Goal: Information Seeking & Learning: Compare options

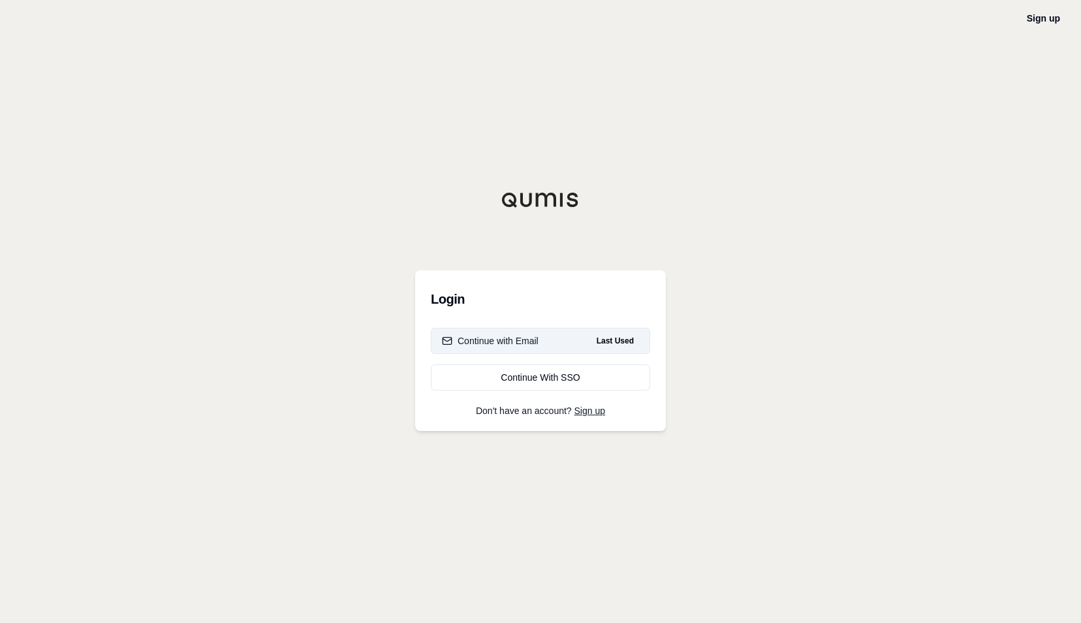
click at [583, 339] on button "Continue with Email Last Used" at bounding box center [540, 341] width 219 height 26
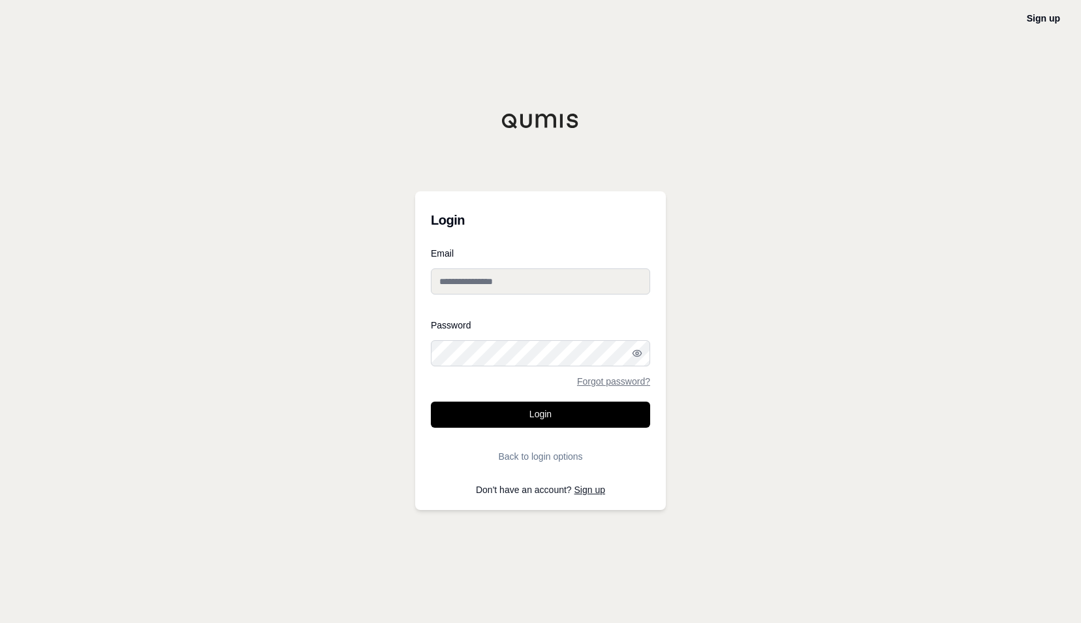
type input "**********"
click at [570, 406] on button "Login" at bounding box center [540, 414] width 219 height 26
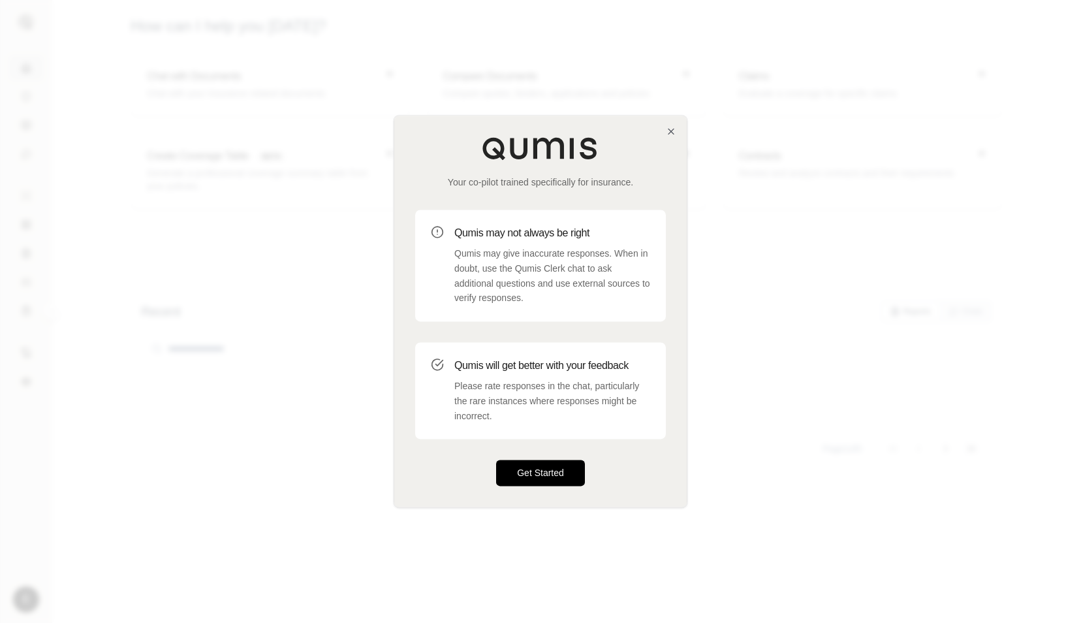
click at [568, 478] on button "Get Started" at bounding box center [540, 473] width 89 height 26
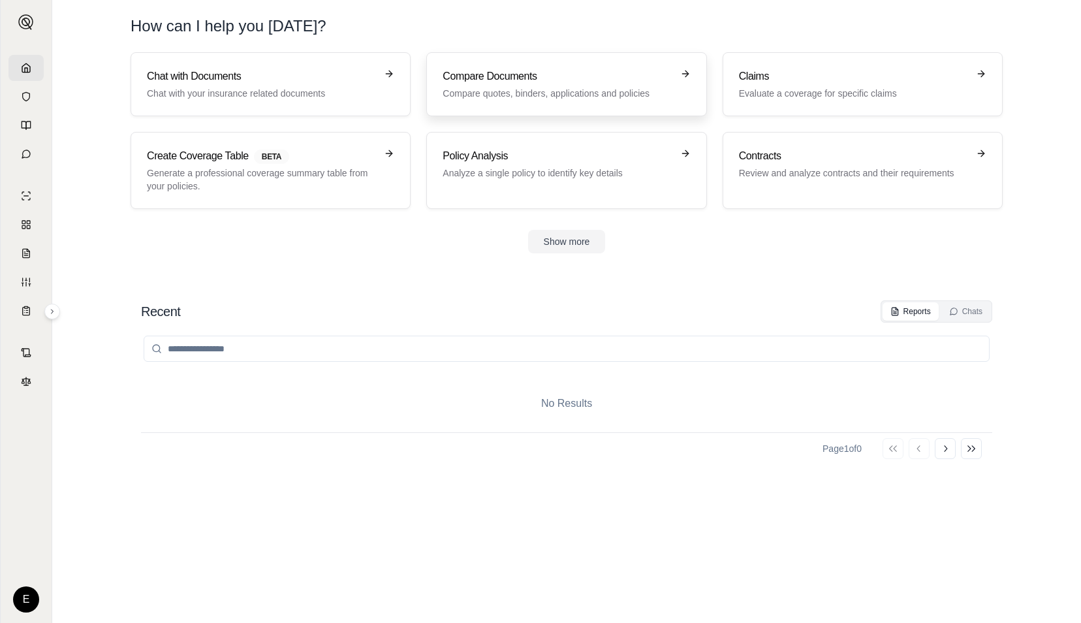
click at [538, 88] on p "Compare quotes, binders, applications and policies" at bounding box center [556, 93] width 229 height 13
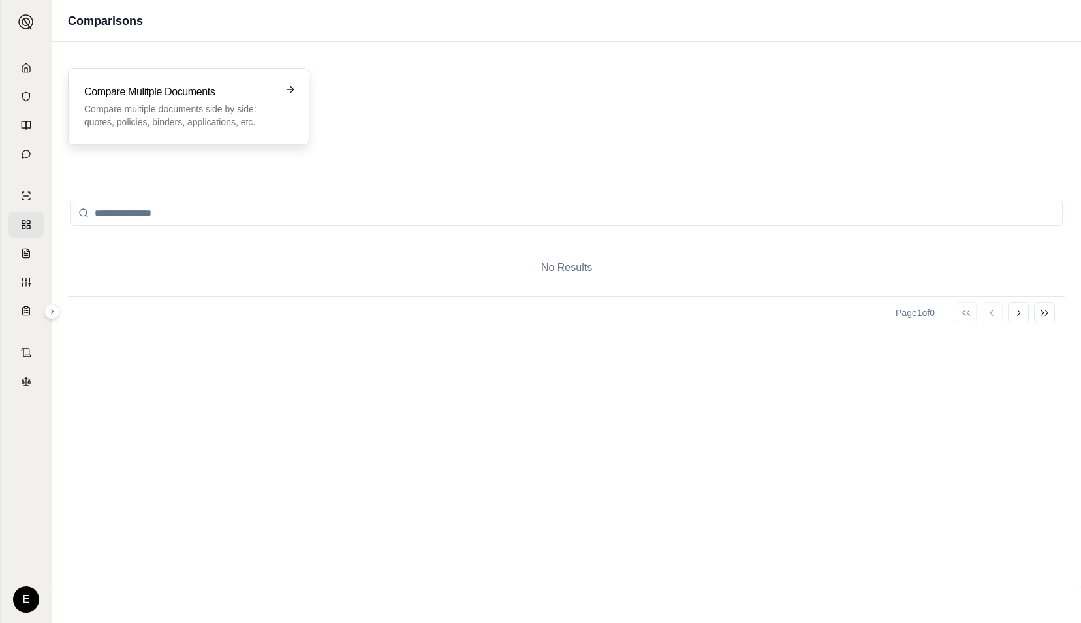
click at [194, 131] on div "Compare Mulitple Documents Compare multiple documents side by side: quotes, pol…" at bounding box center [188, 106] width 241 height 77
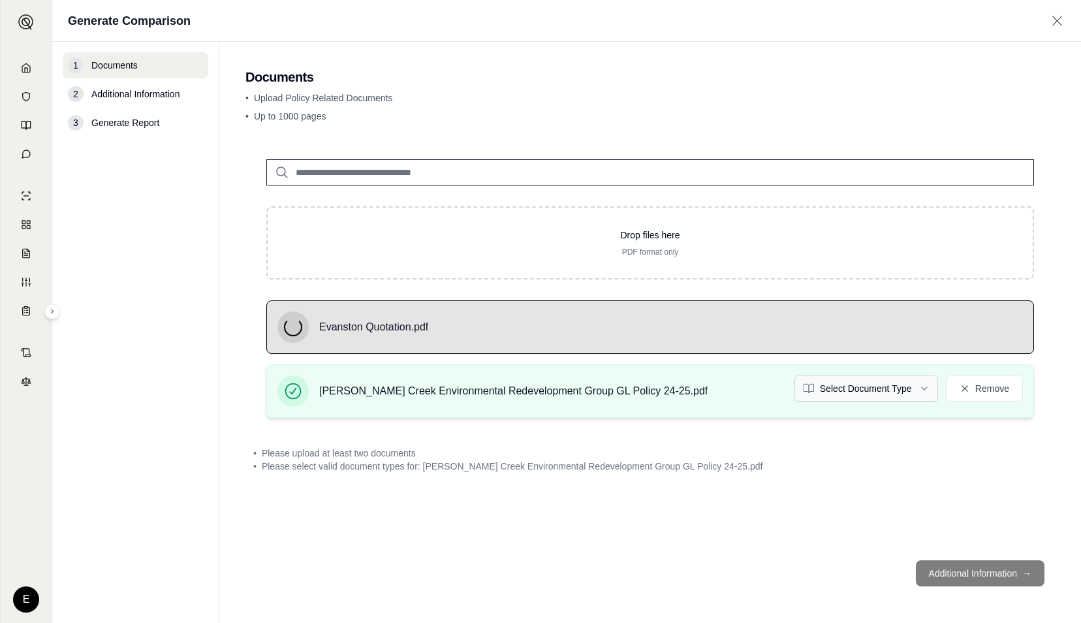
click at [932, 385] on html "E Generate Comparison 1 Documents 2 Additional Information 3 Generate Report Do…" at bounding box center [540, 311] width 1081 height 623
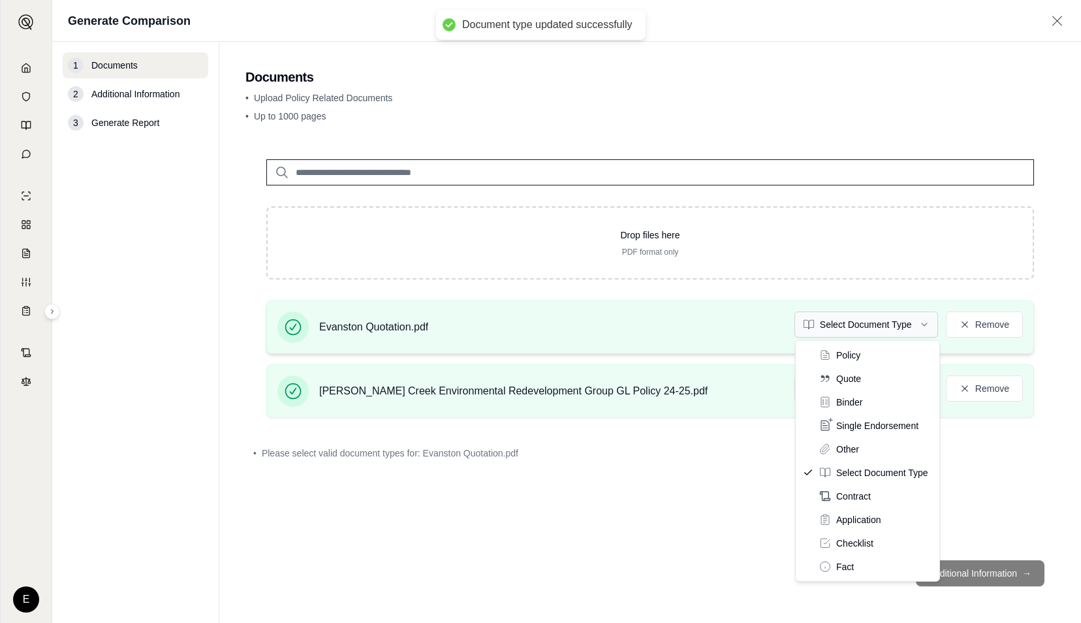
click at [896, 330] on html "Document type updated successfully E Generate Comparison 1 Documents 2 Addition…" at bounding box center [540, 311] width 1081 height 623
drag, startPoint x: 863, startPoint y: 372, endPoint x: 920, endPoint y: 358, distance: 59.2
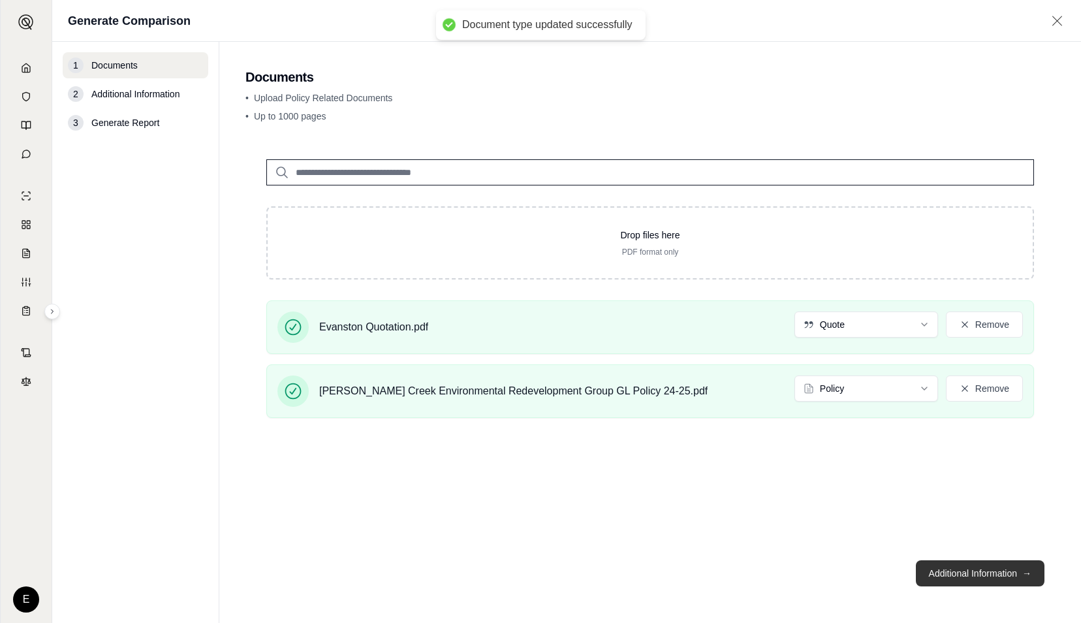
click at [988, 579] on button "Additional Information →" at bounding box center [979, 573] width 129 height 26
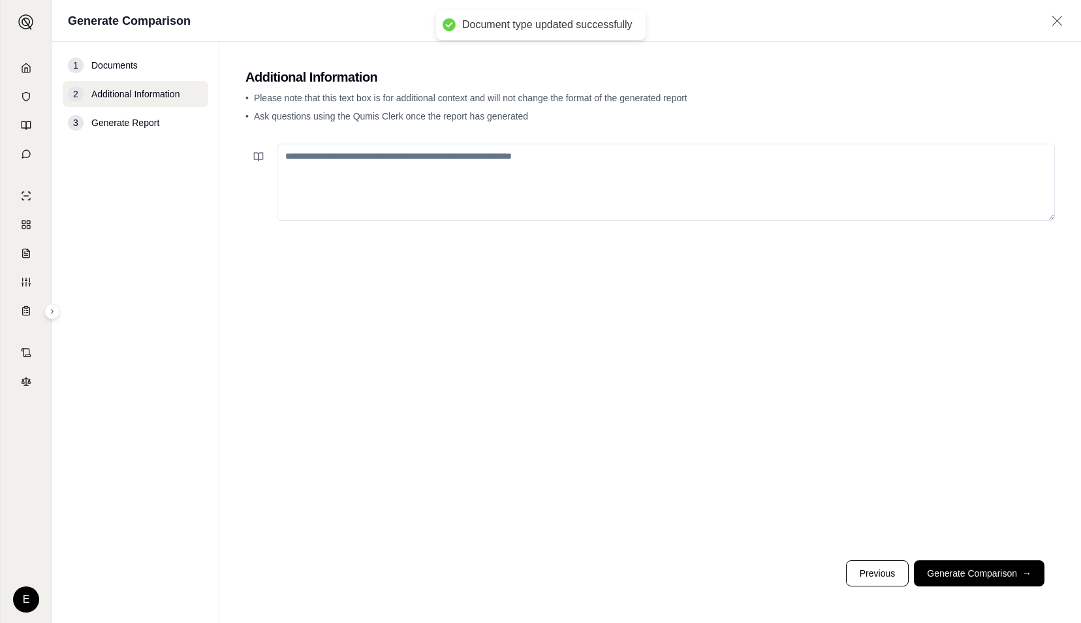
click at [549, 185] on textarea at bounding box center [666, 182] width 778 height 77
type textarea "**********"
click at [976, 587] on footer "Previous Generate Comparison →" at bounding box center [649, 572] width 809 height 47
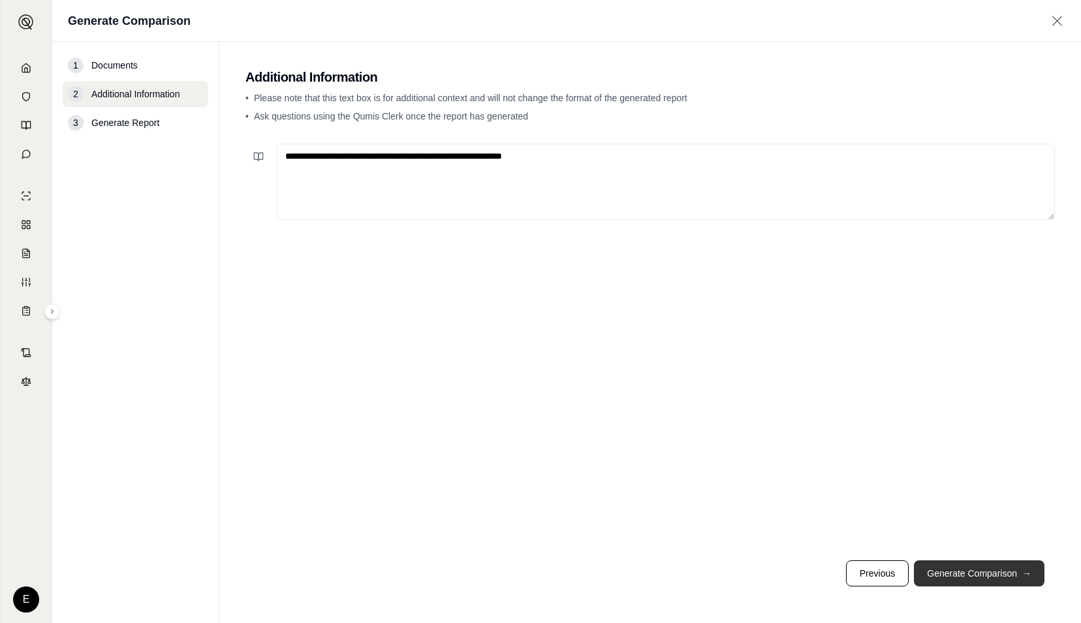
click at [980, 565] on button "Generate Comparison →" at bounding box center [979, 573] width 131 height 26
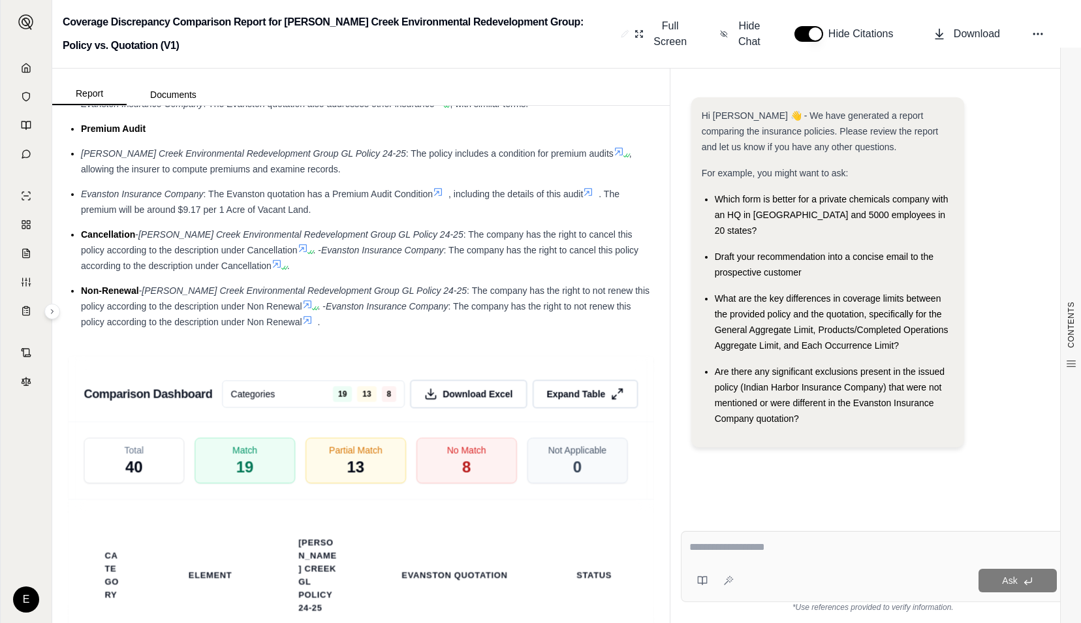
scroll to position [2806, 0]
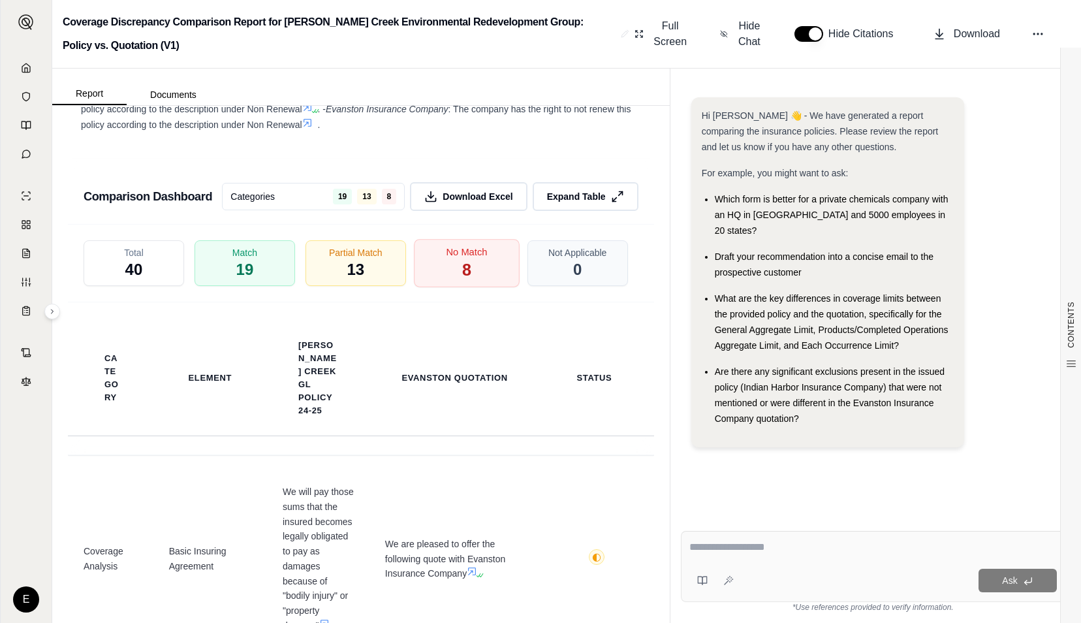
click at [466, 287] on div "No Match 8" at bounding box center [467, 263] width 106 height 48
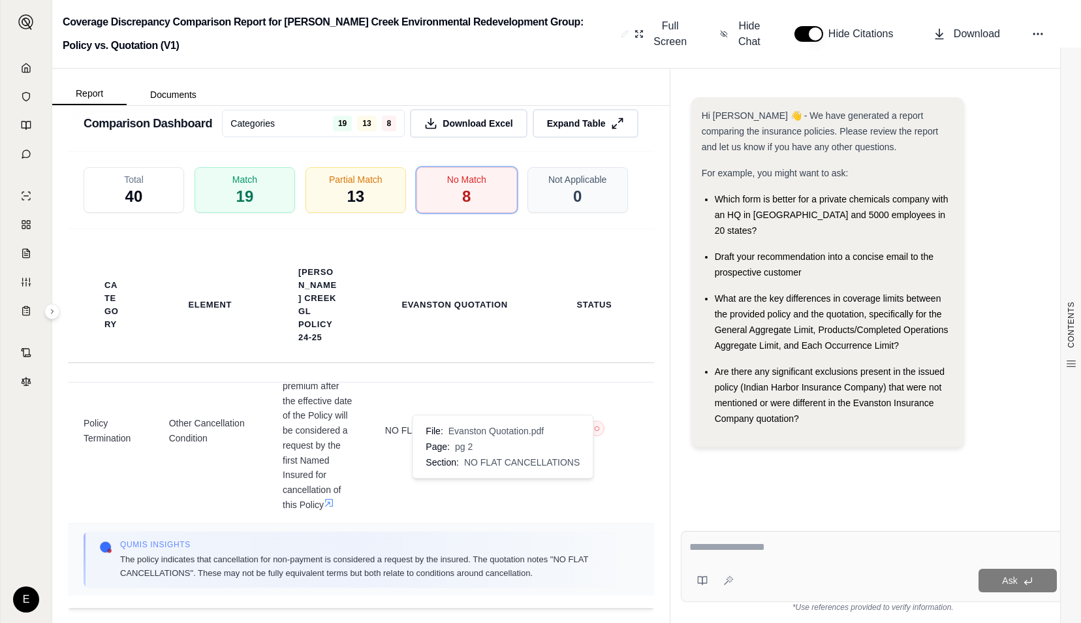
scroll to position [1291, 0]
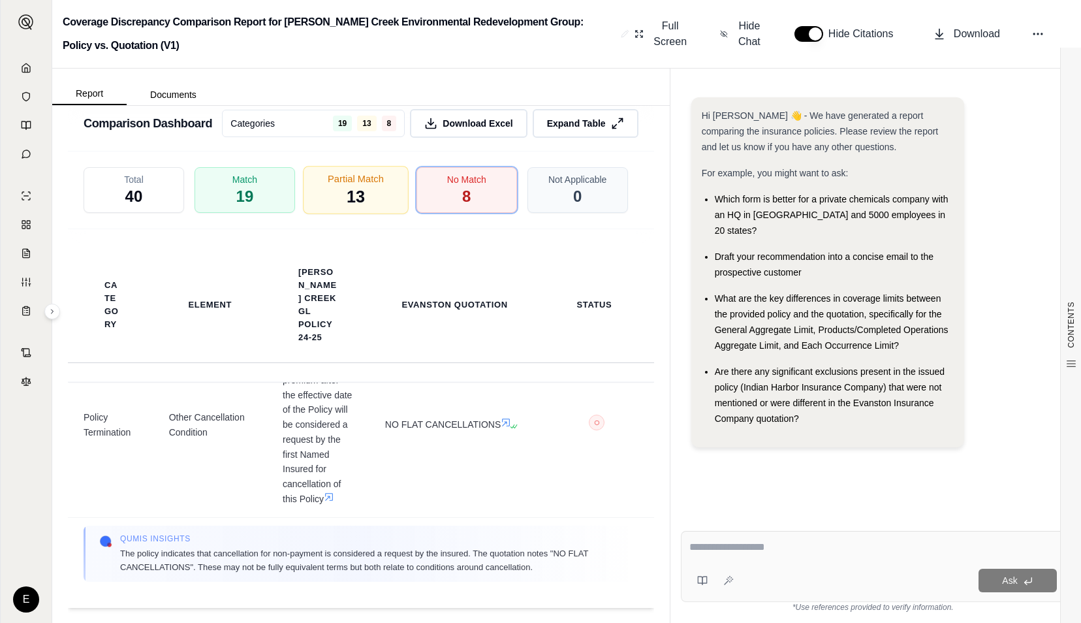
click at [358, 196] on span "13" at bounding box center [355, 197] width 18 height 22
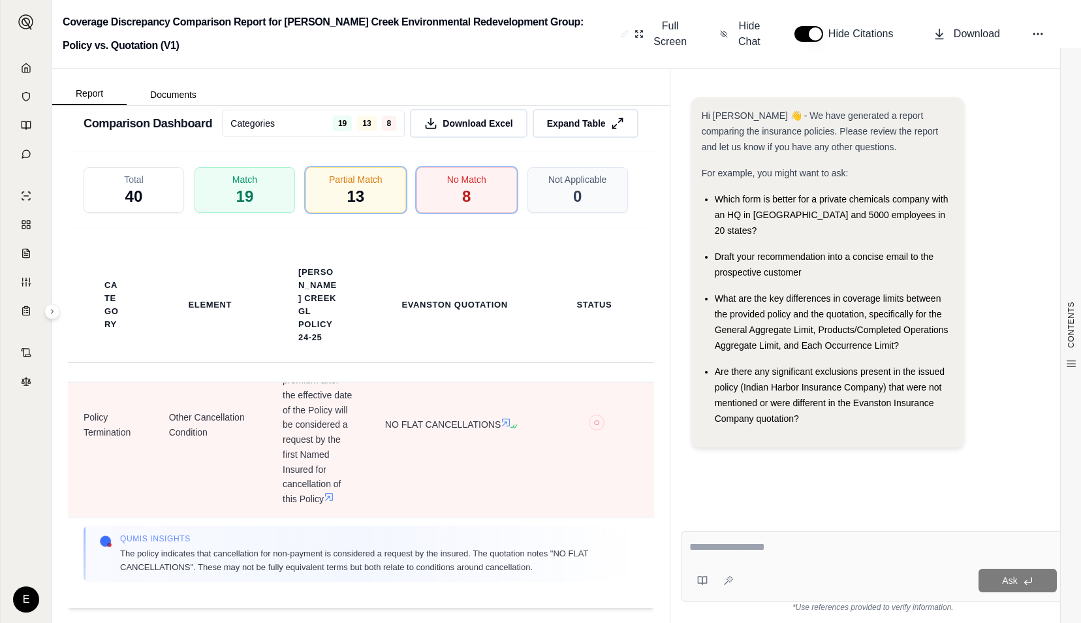
scroll to position [4950, 0]
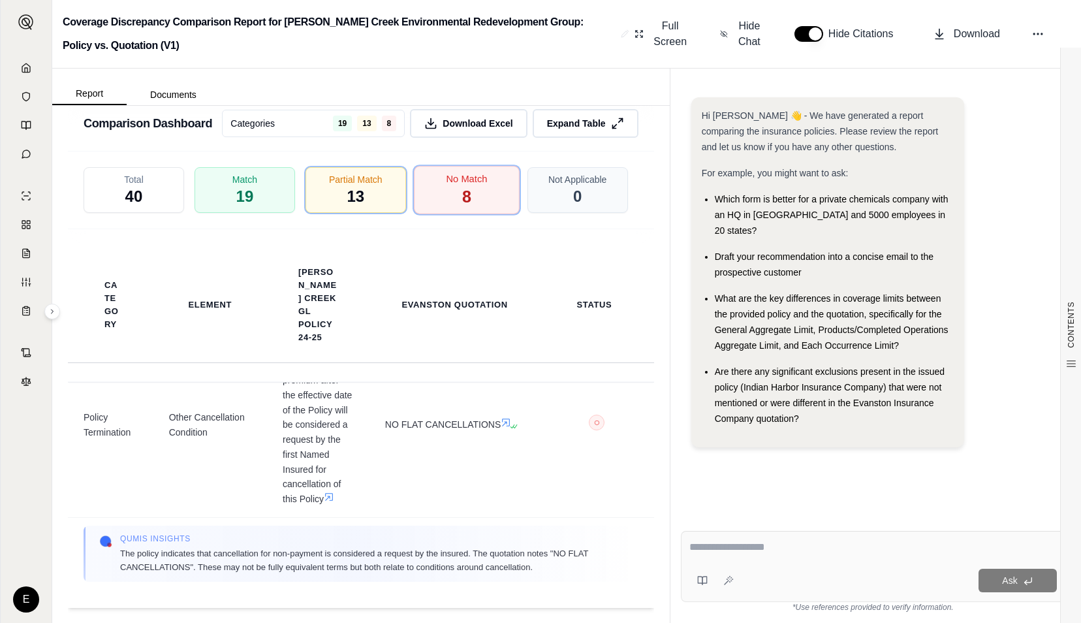
click at [466, 196] on div "No Match 8" at bounding box center [467, 190] width 106 height 48
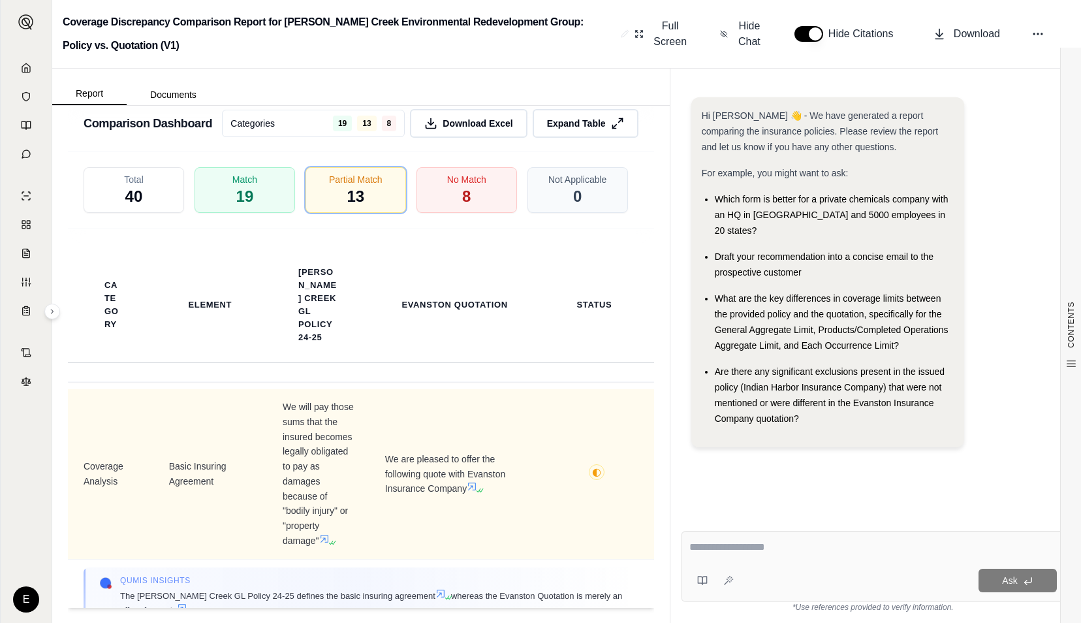
scroll to position [0, 0]
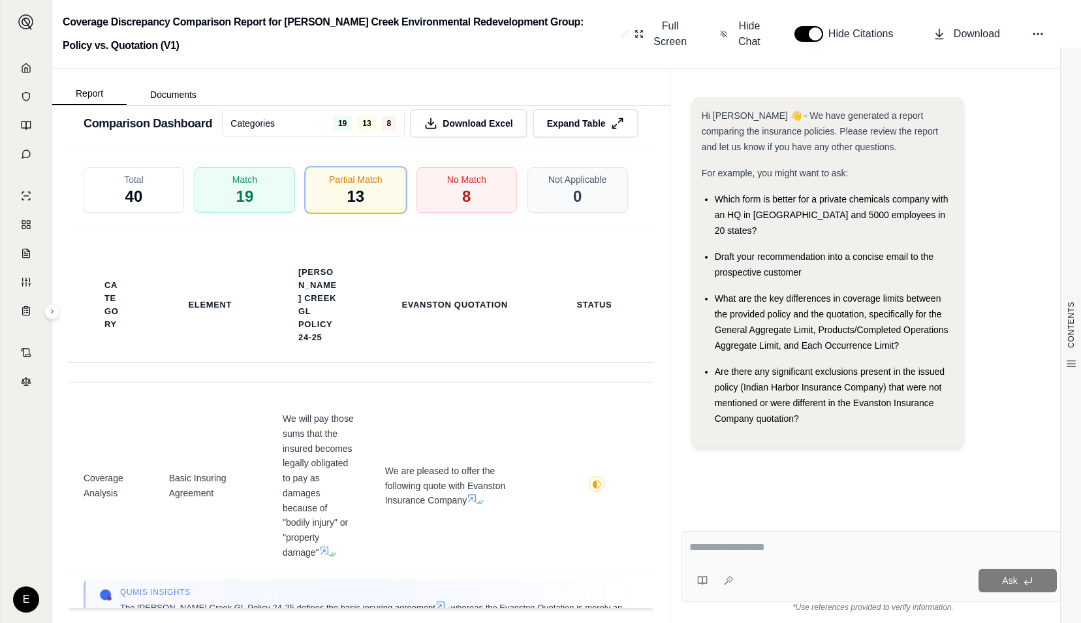
click at [515, 379] on div "Category Element [PERSON_NAME] Creek GL Policy 24-25 Evanston Quotation Status" at bounding box center [361, 305] width 586 height 152
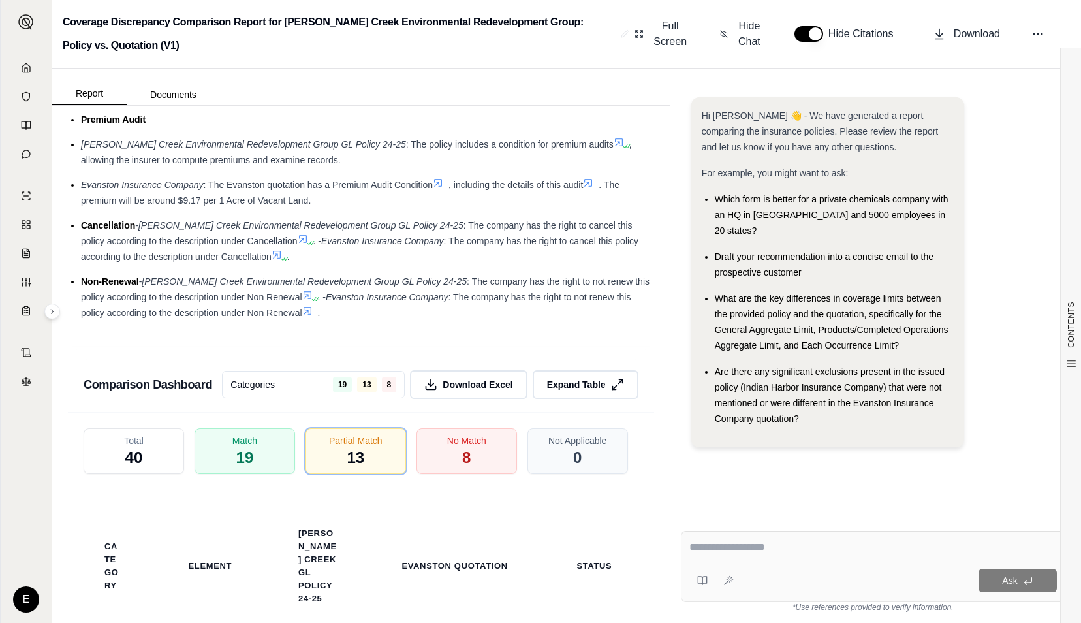
scroll to position [2814, 0]
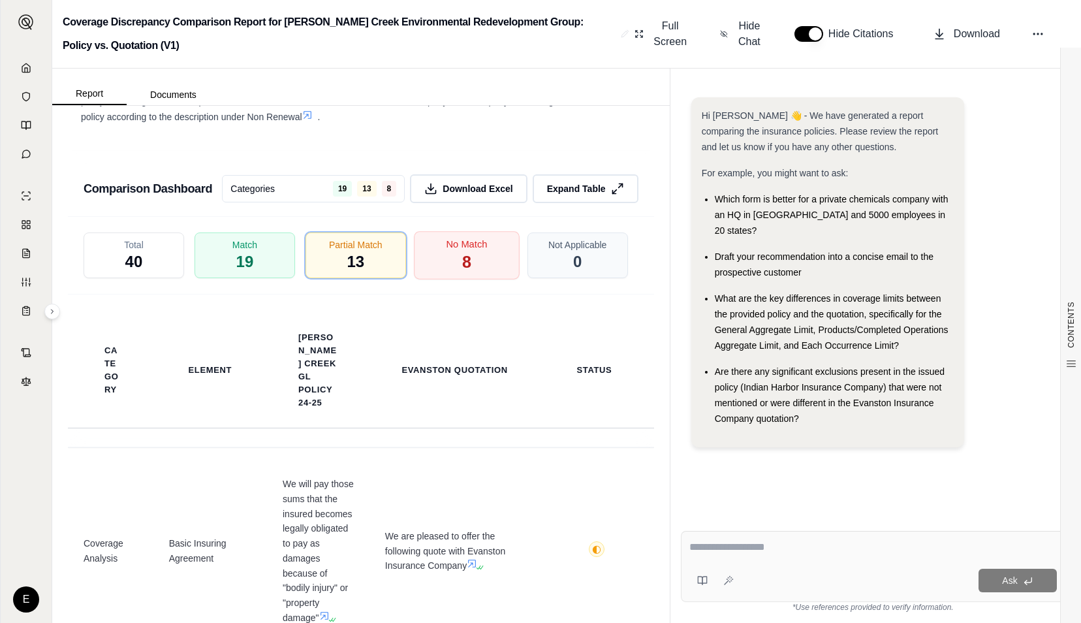
click at [448, 264] on div "No Match 8" at bounding box center [467, 255] width 106 height 48
click at [465, 268] on div "No Match 8" at bounding box center [467, 255] width 106 height 48
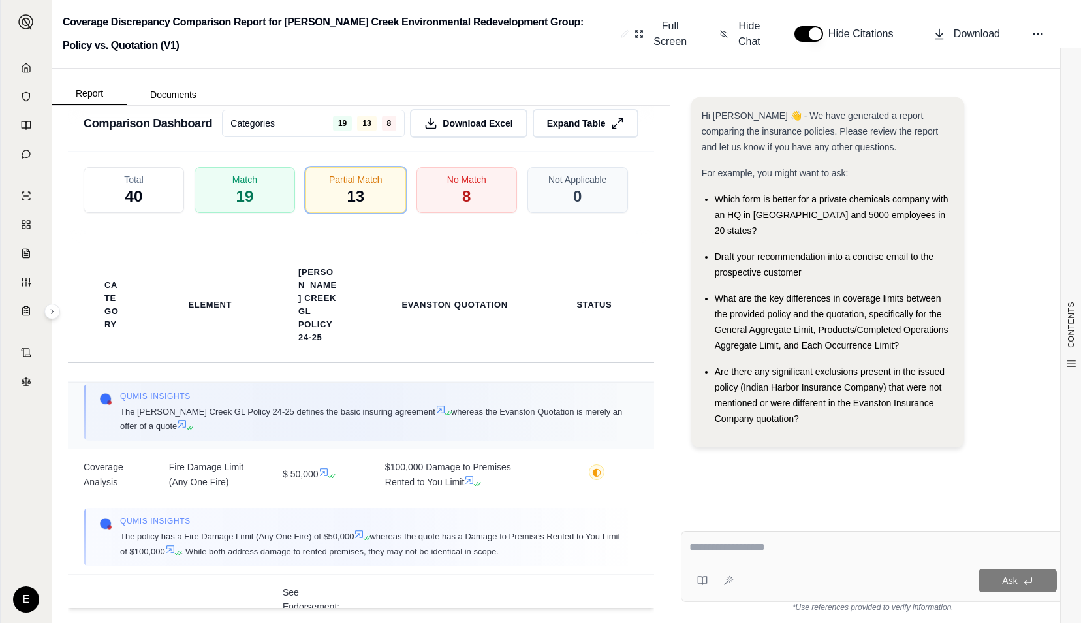
scroll to position [261, 0]
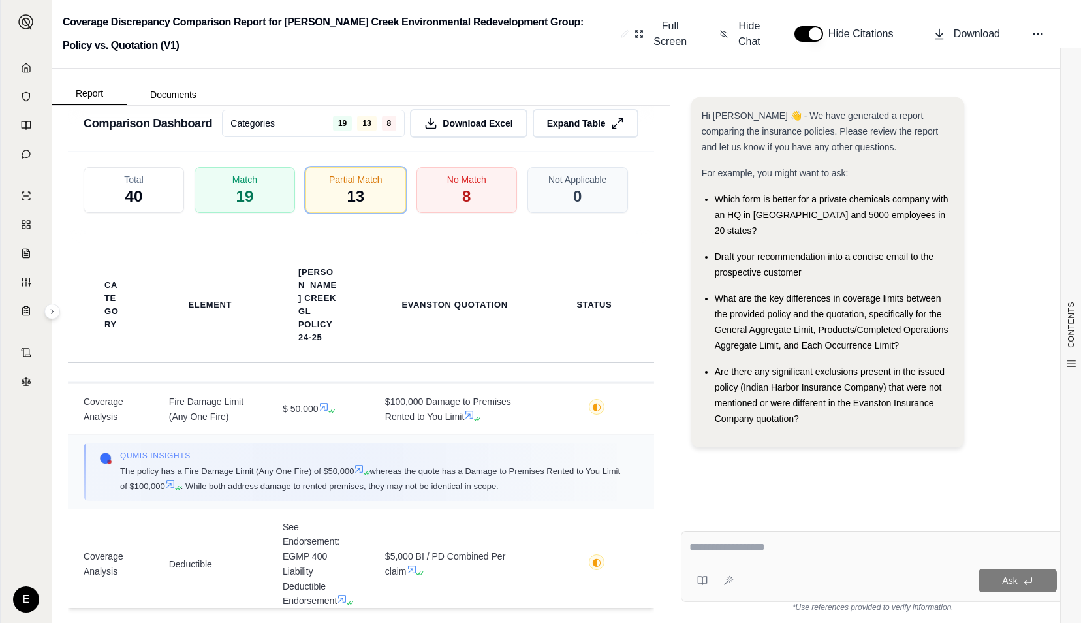
drag, startPoint x: 186, startPoint y: 491, endPoint x: 120, endPoint y: 471, distance: 68.8
click at [120, 471] on span "The policy has a Fire Damage Limit (Any One Fire) of $50,000 whereas the quote …" at bounding box center [371, 477] width 502 height 29
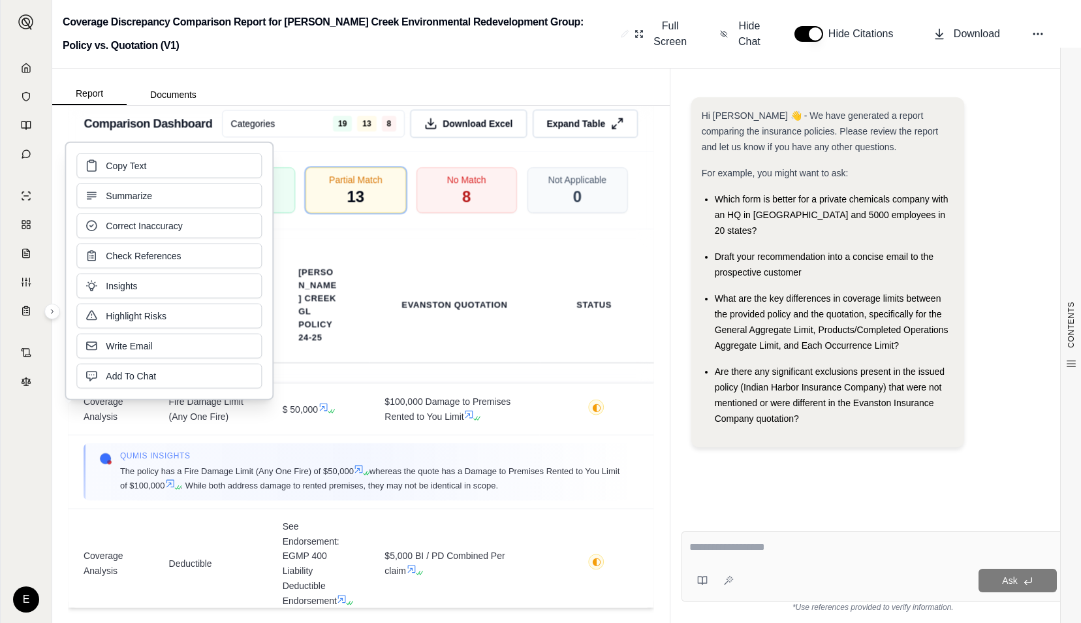
copy span "The policy has a Fire Damage Limit (Any One Fire) of $50,000 whereas the quote …"
click at [471, 482] on span "The policy has a Fire Damage Limit (Any One Fire) of $50,000 whereas the quote …" at bounding box center [371, 477] width 502 height 29
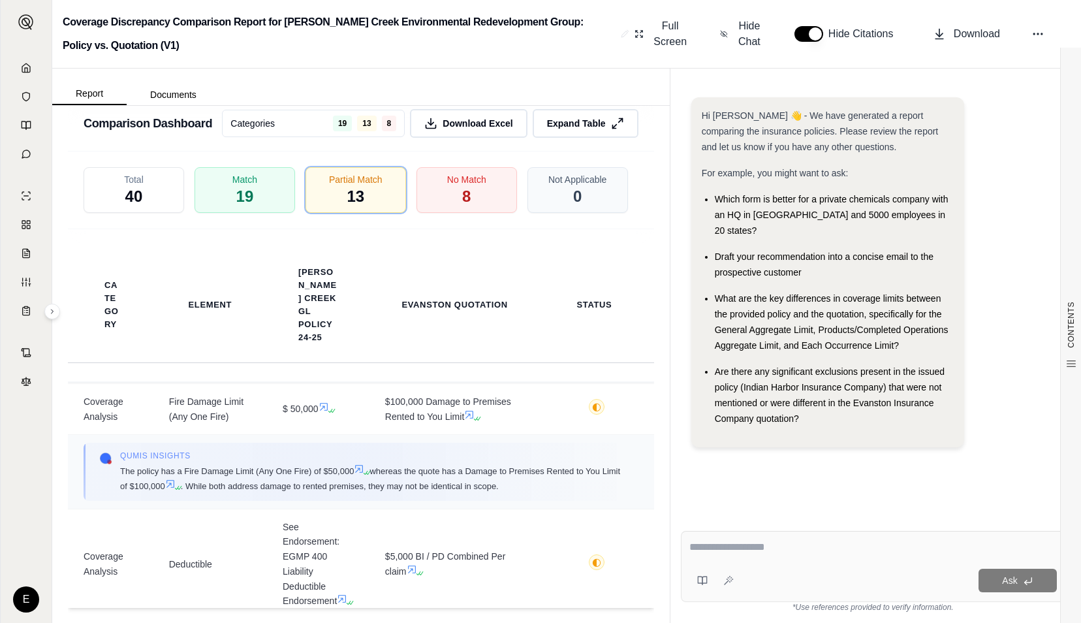
click at [450, 508] on td "Qumis INSIGHTS The policy has a Fire Damage Limit (Any One Fire) of $50,000 whe…" at bounding box center [361, 472] width 586 height 74
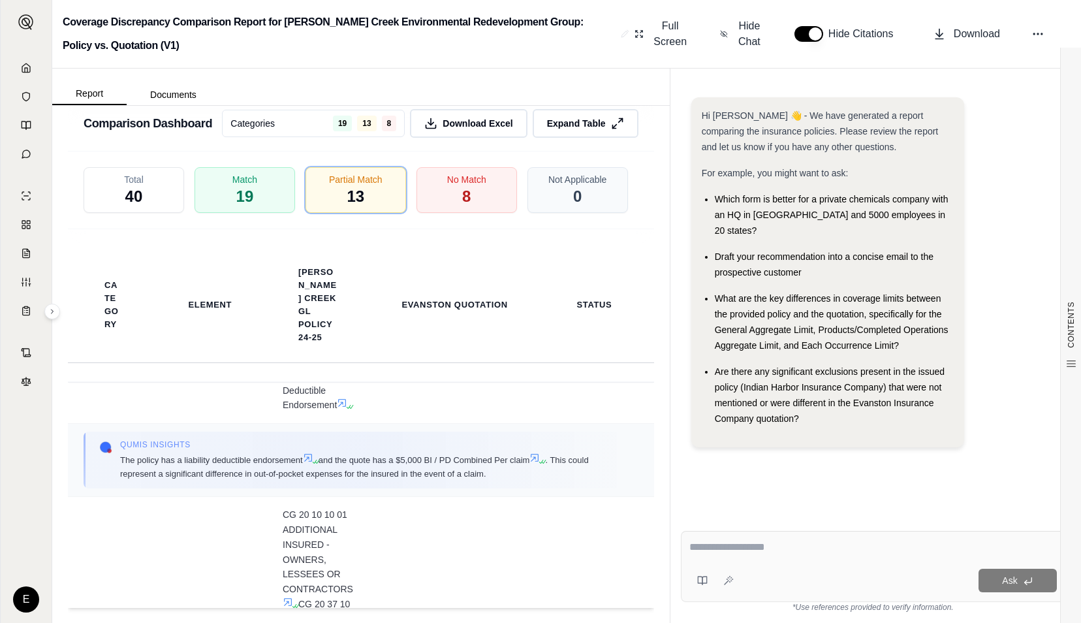
scroll to position [392, 0]
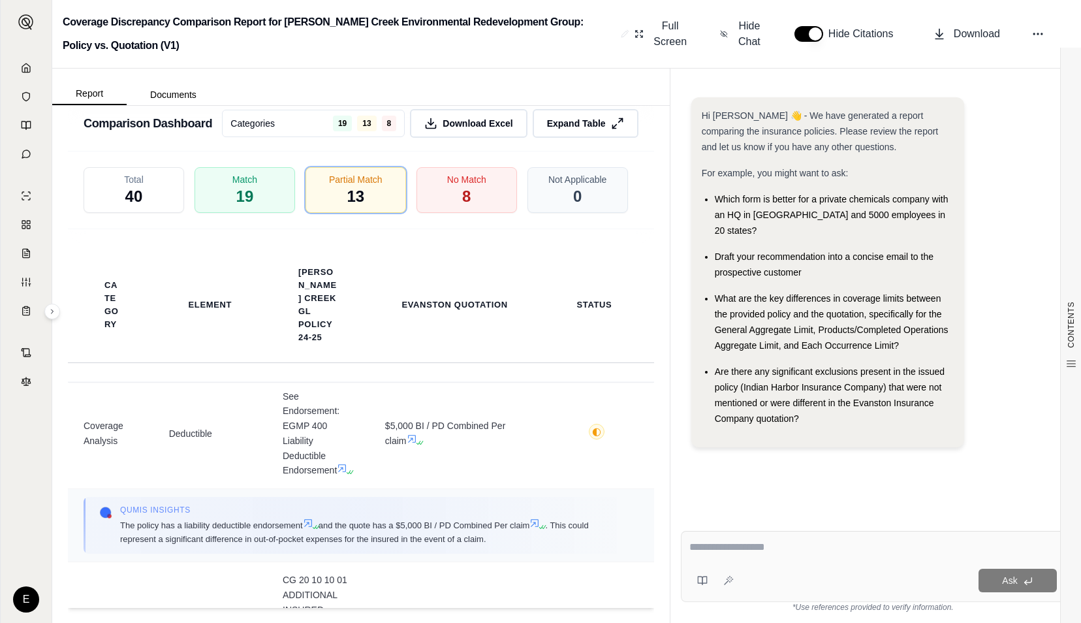
click at [306, 528] on icon at bounding box center [308, 522] width 10 height 10
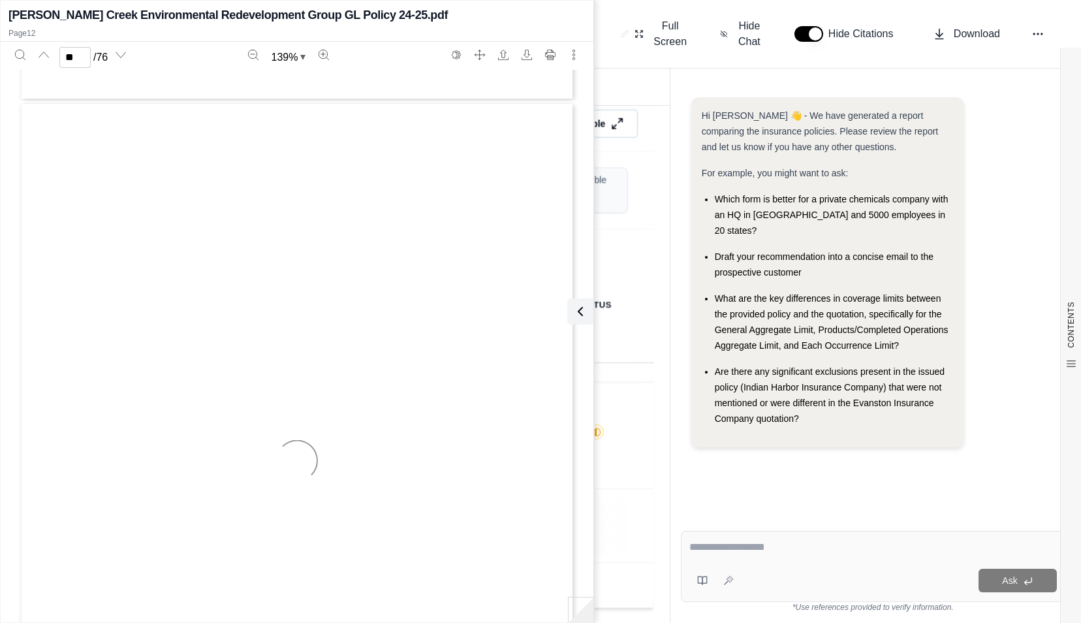
scroll to position [7914, 0]
type input "**"
click at [442, 382] on div "COMMERCIAL GENERAL LIABILITY CG 00 01 04 13 CG 00 01 04 13 © Insurance Services…" at bounding box center [297, 372] width 556 height 720
type input "**********"
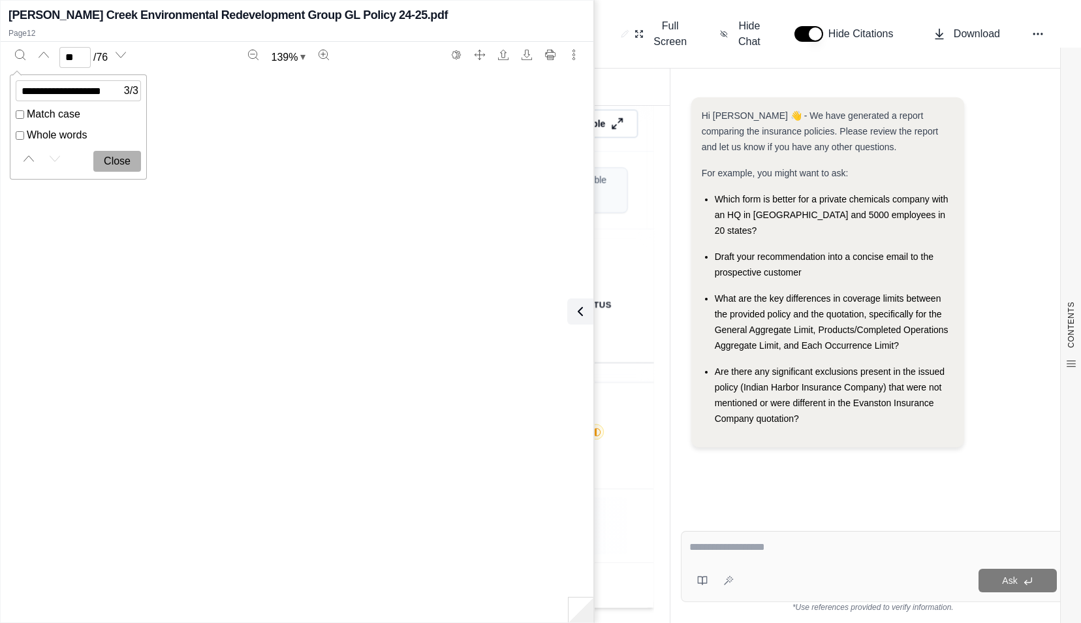
type input "**"
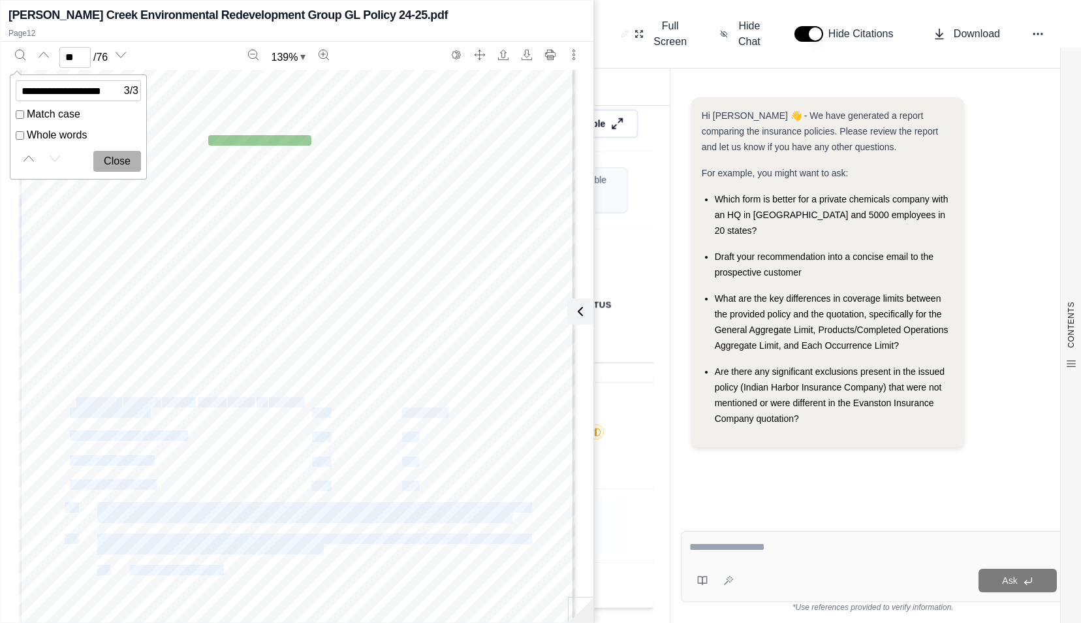
drag, startPoint x: 144, startPoint y: 411, endPoint x: 72, endPoint y: 402, distance: 71.7
click at [72, 402] on div "ENDORSEMENT # 000 This endorsement, effective 12:01 a.m.[DATE] forms a part of …" at bounding box center [297, 319] width 556 height 720
drag, startPoint x: 72, startPoint y: 402, endPoint x: 127, endPoint y: 411, distance: 55.6
click at [127, 411] on span "Damage Combined" at bounding box center [108, 412] width 76 height 9
click at [151, 415] on div "ENDORSEMENT # 000 This endorsement, effective 12:01 a.m.[DATE] forms a part of …" at bounding box center [297, 319] width 556 height 720
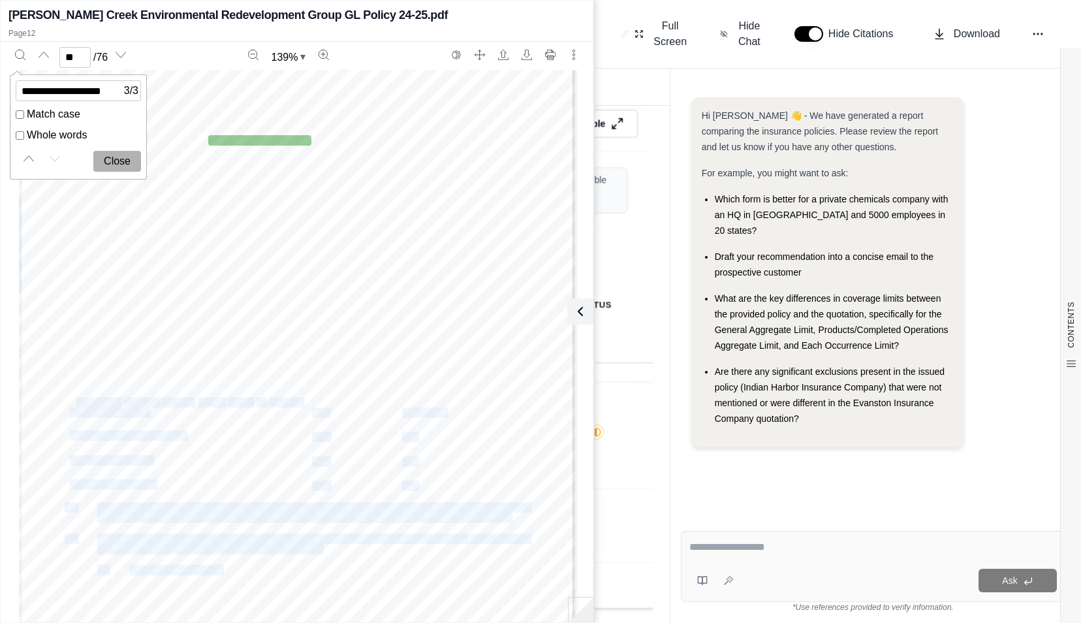
click at [168, 413] on div "ENDORSEMENT # 000 This endorsement, effective 12:01 a.m.[DATE] forms a part of …" at bounding box center [297, 319] width 556 height 720
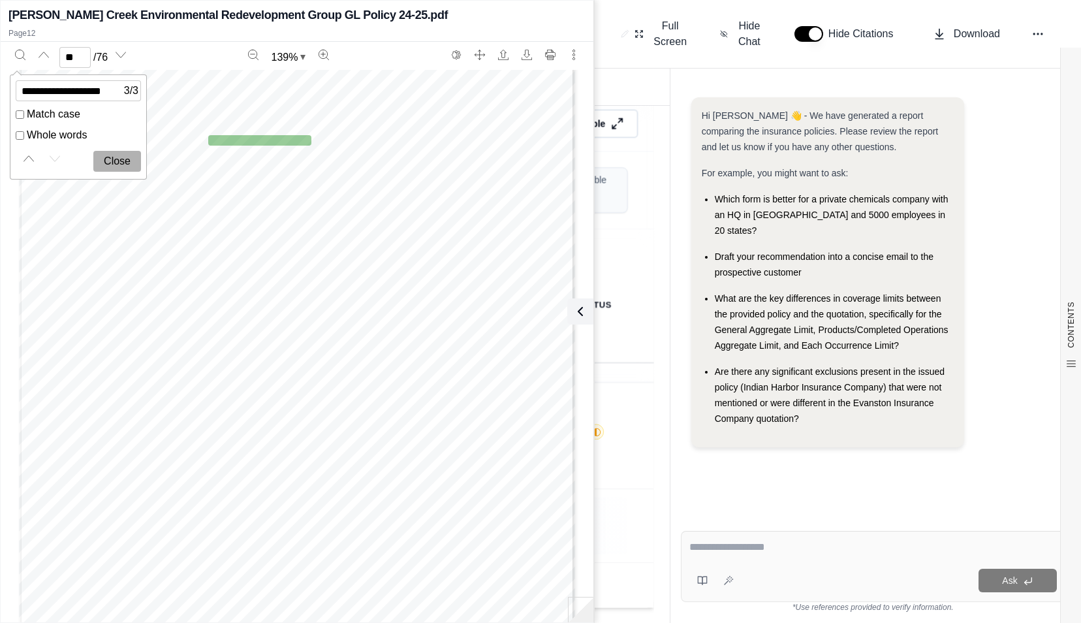
click at [196, 473] on div "ENDORSEMENT # 000 This endorsement, effective 12:01 a.m.[DATE] forms a part of …" at bounding box center [297, 319] width 556 height 720
drag, startPoint x: 141, startPoint y: 413, endPoint x: 67, endPoint y: 401, distance: 75.4
click at [67, 401] on div "ENDORSEMENT # 000 This endorsement, effective 12:01 a.m.[DATE] forms a part of …" at bounding box center [297, 319] width 556 height 720
copy div "Commercial General Liability Bodily Injury & Property Damage Combined"
click at [638, 194] on div "Total 40 Match 19 Partial Match 13 No Match 8 Not Applicable 0" at bounding box center [361, 190] width 586 height 78
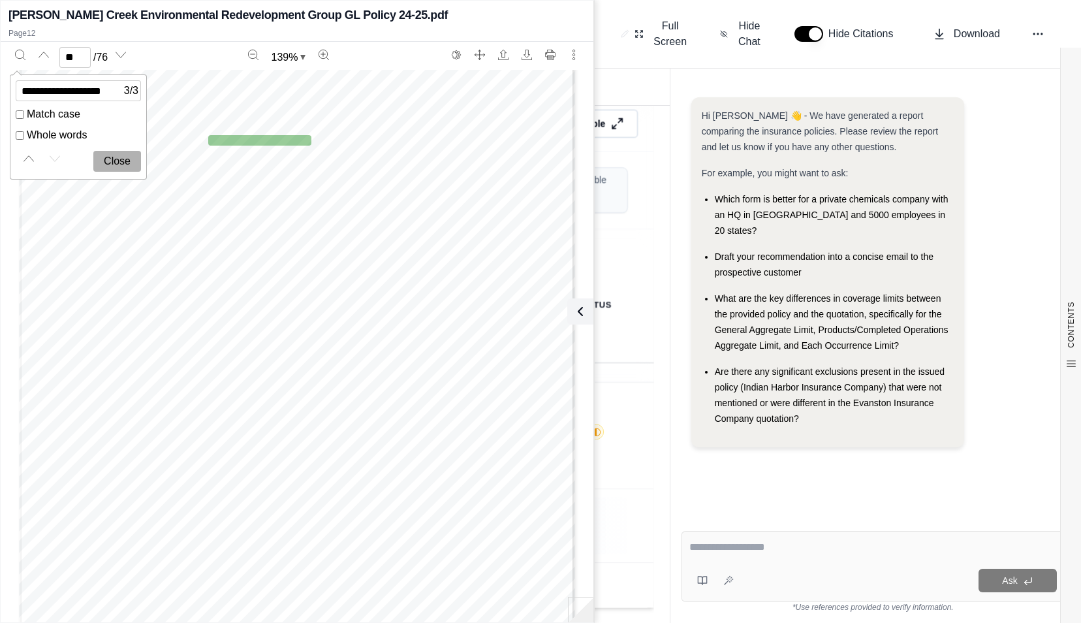
click at [574, 318] on icon at bounding box center [578, 311] width 16 height 16
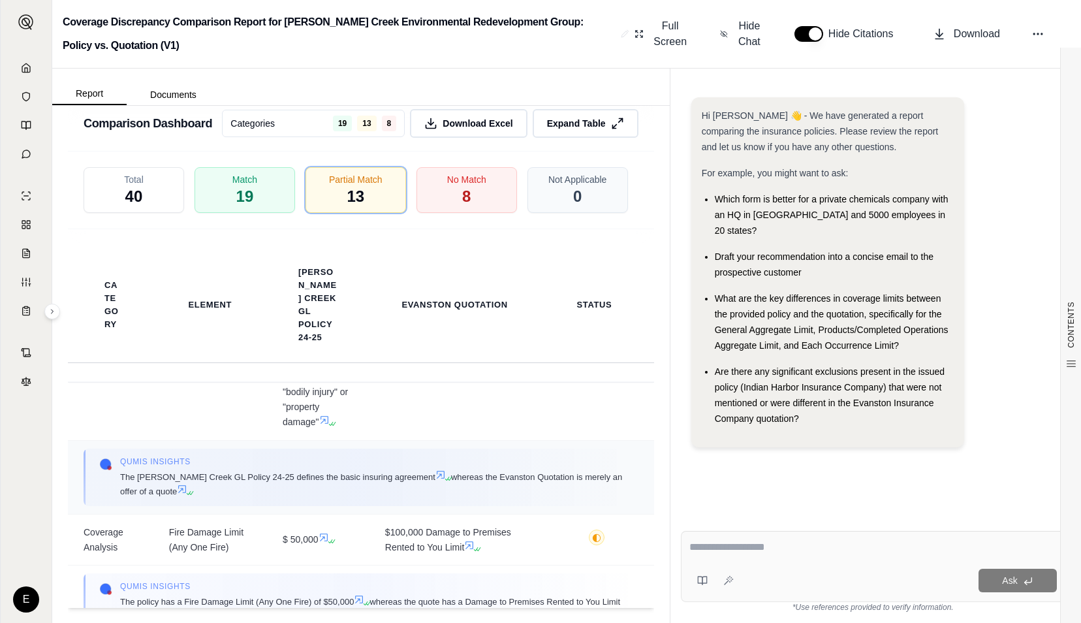
scroll to position [0, 0]
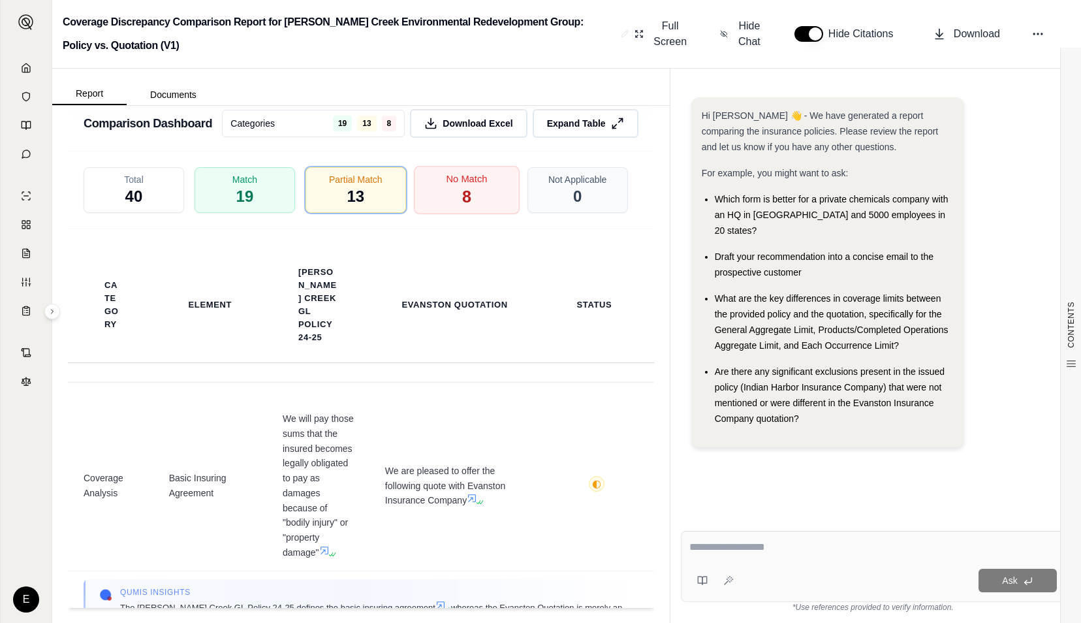
click at [485, 174] on div "No Match 8" at bounding box center [467, 190] width 106 height 48
click at [477, 197] on div "No Match 8" at bounding box center [467, 190] width 106 height 48
click at [470, 202] on div "No Match 8" at bounding box center [467, 190] width 106 height 48
click at [485, 214] on div "No Match 8" at bounding box center [467, 190] width 106 height 48
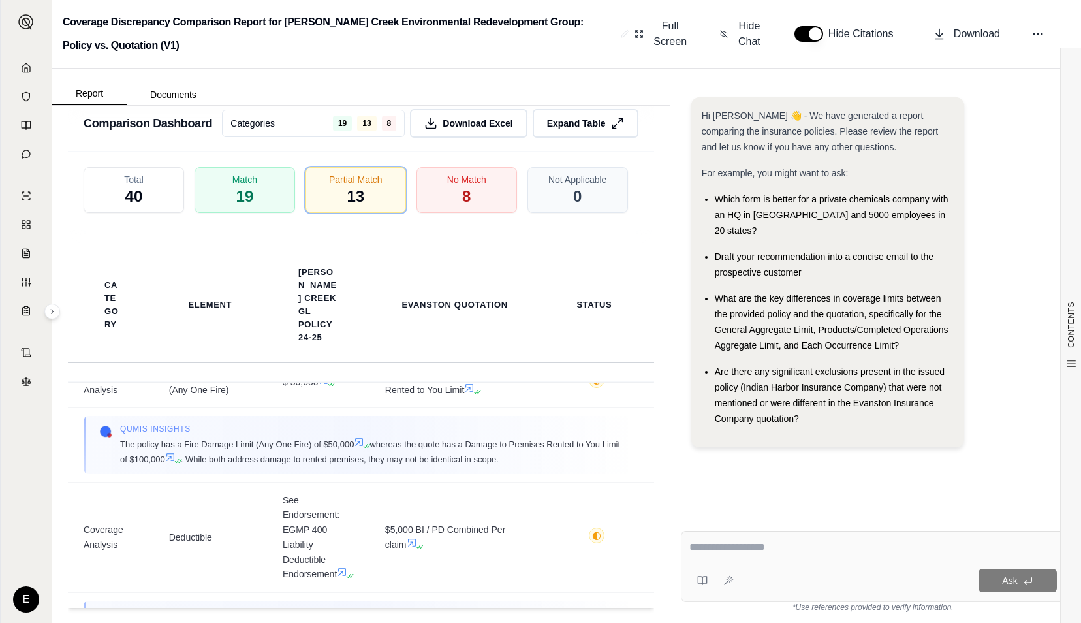
scroll to position [261, 0]
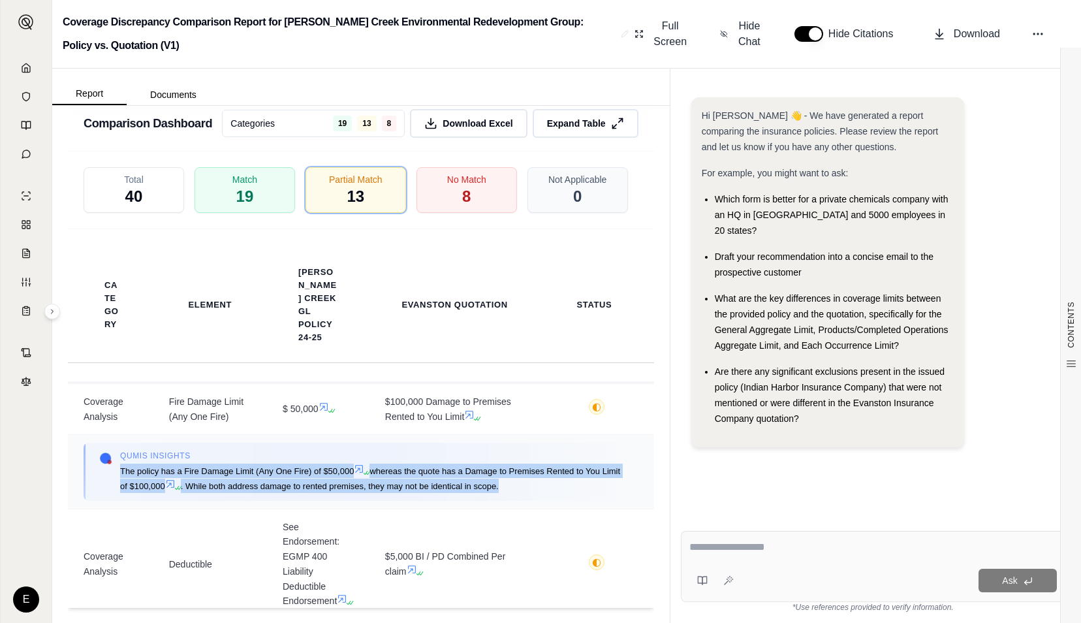
drag, startPoint x: 521, startPoint y: 496, endPoint x: 121, endPoint y: 478, distance: 400.4
click at [121, 478] on span "The policy has a Fire Damage Limit (Any One Fire) of $50,000 whereas the quote …" at bounding box center [371, 477] width 502 height 29
copy span "The policy has a Fire Damage Limit (Any One Fire) of $50,000 whereas the quote …"
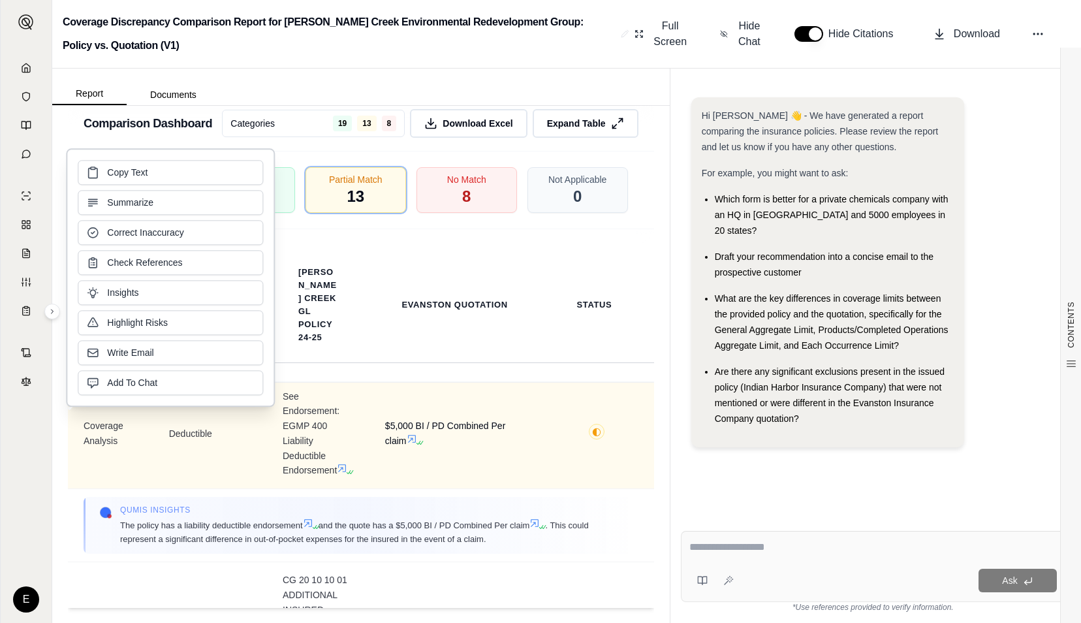
click at [499, 480] on td "$5,000 BI / PD Combined Per claim" at bounding box center [454, 433] width 170 height 111
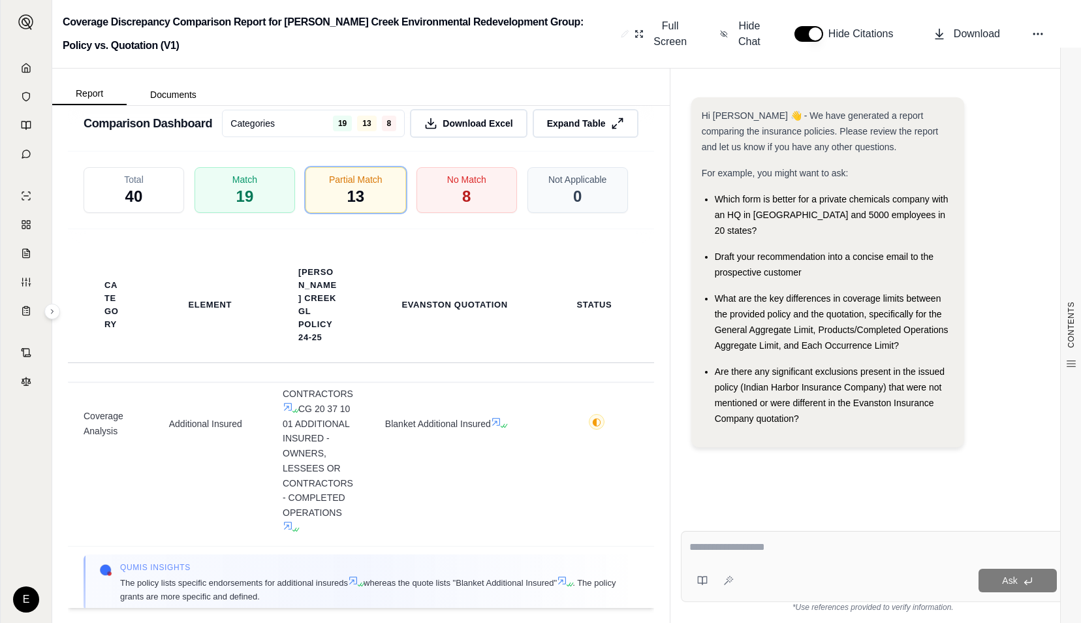
scroll to position [653, 0]
click at [450, 202] on div "No Match 8" at bounding box center [467, 190] width 106 height 48
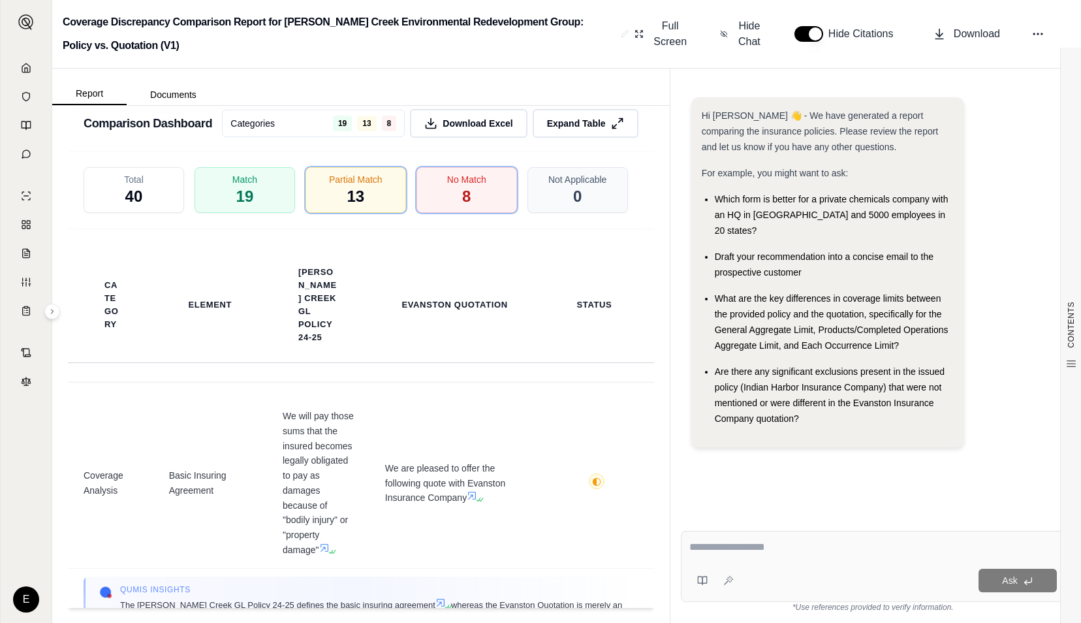
scroll to position [0, 0]
click at [432, 210] on div "No Match 8" at bounding box center [467, 190] width 106 height 48
click at [465, 195] on div "No Match 8" at bounding box center [467, 190] width 106 height 48
click at [366, 202] on div "Partial Match 13" at bounding box center [356, 190] width 106 height 48
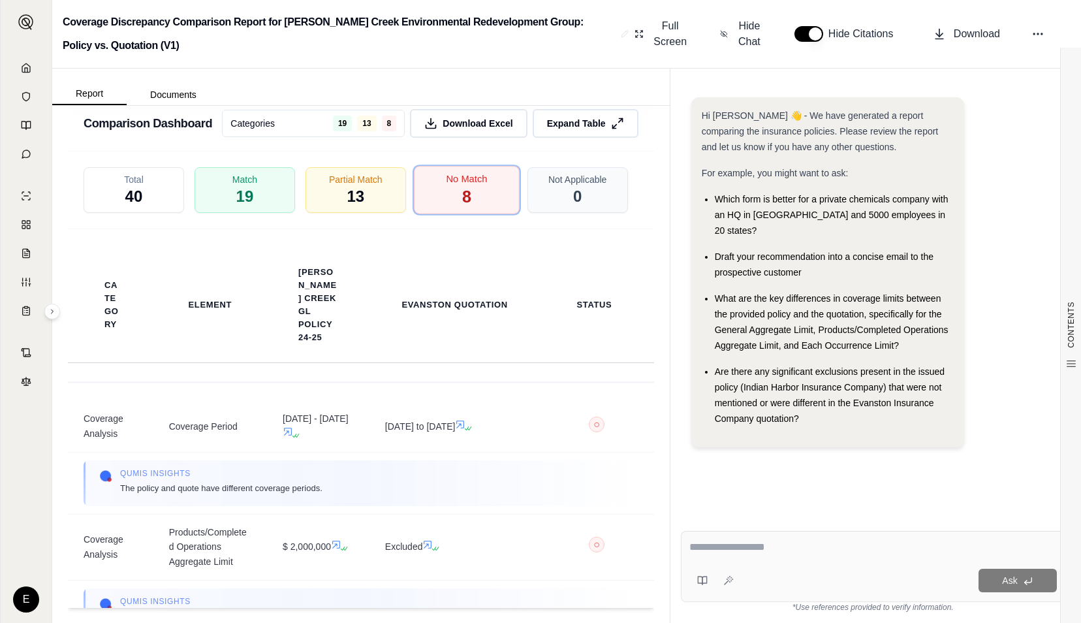
click at [453, 214] on div "No Match 8" at bounding box center [467, 190] width 106 height 48
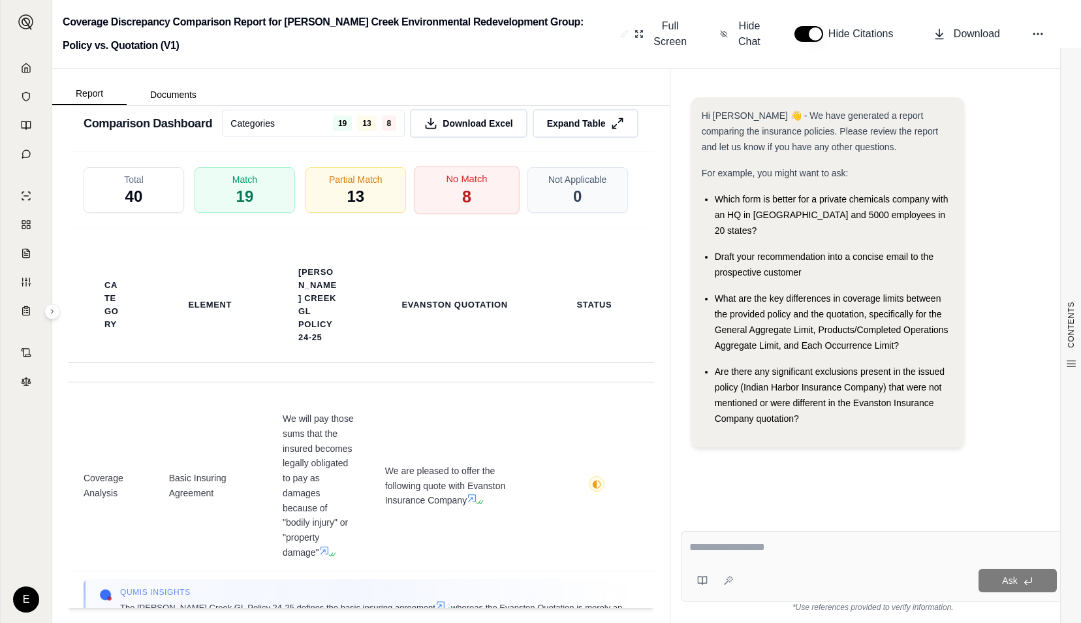
click at [453, 214] on div "No Match 8" at bounding box center [467, 190] width 106 height 48
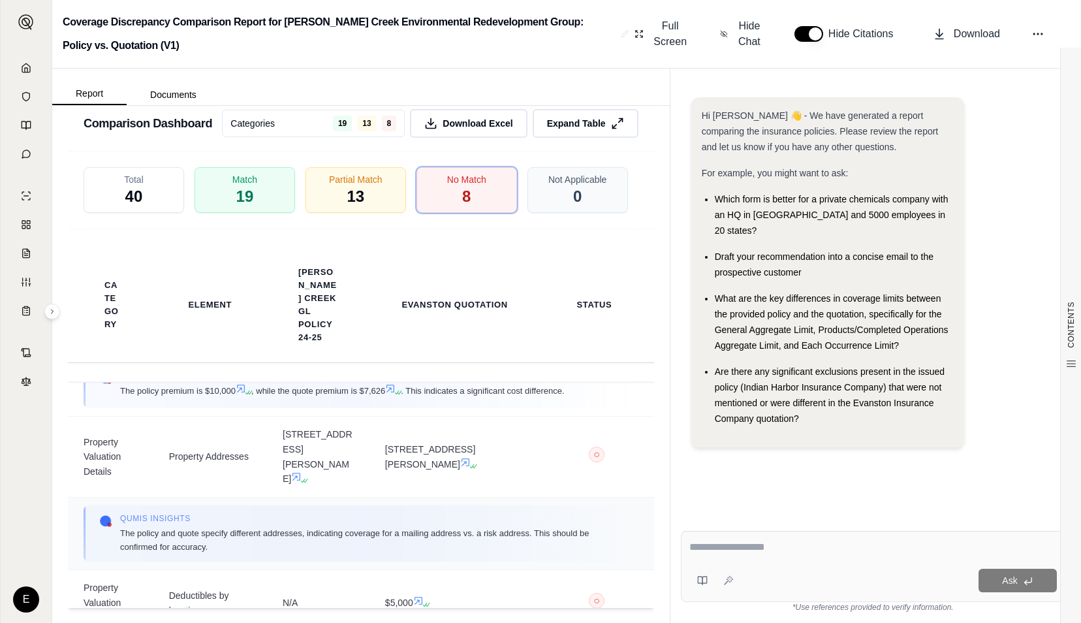
scroll to position [326, 0]
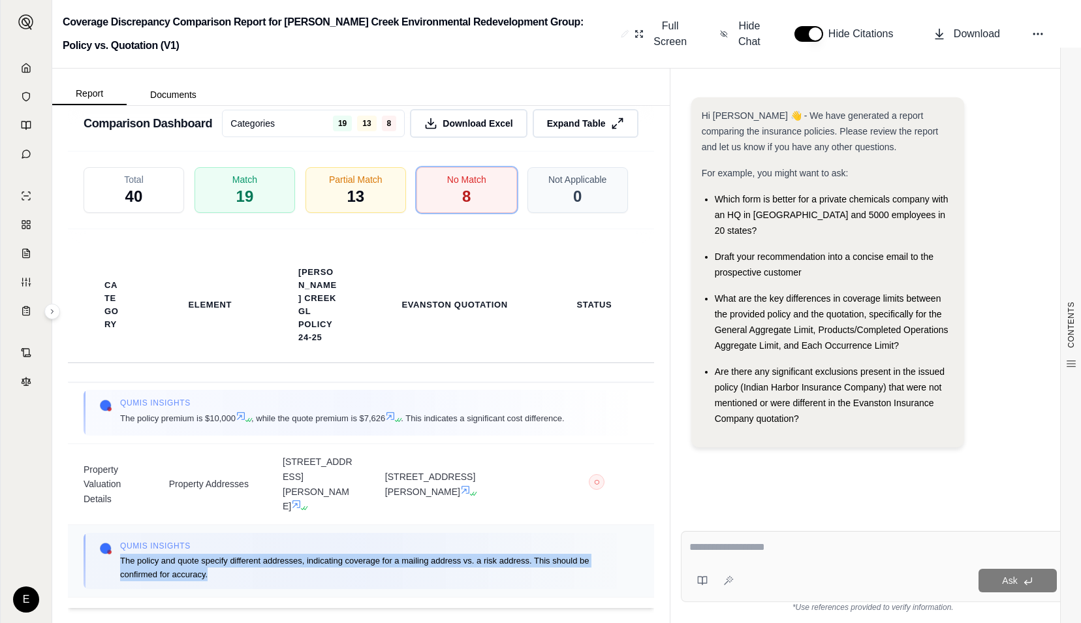
drag, startPoint x: 222, startPoint y: 564, endPoint x: 120, endPoint y: 546, distance: 103.4
click at [120, 553] on span "The policy and quote specify different addresses, indicating coverage for a mai…" at bounding box center [371, 566] width 502 height 27
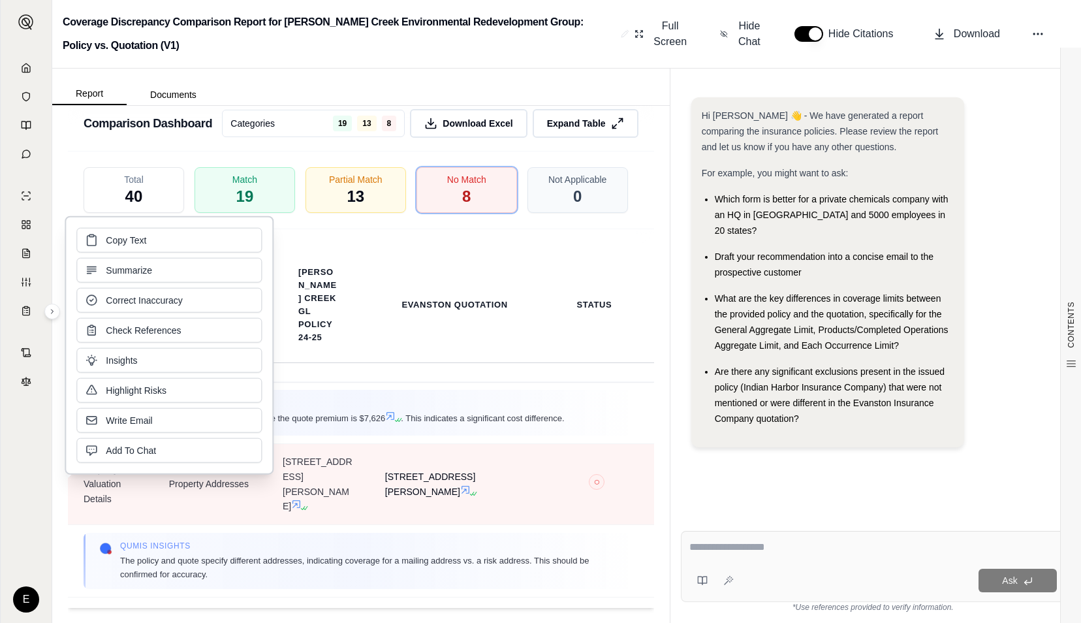
click at [451, 508] on td "[STREET_ADDRESS][PERSON_NAME]" at bounding box center [454, 484] width 170 height 81
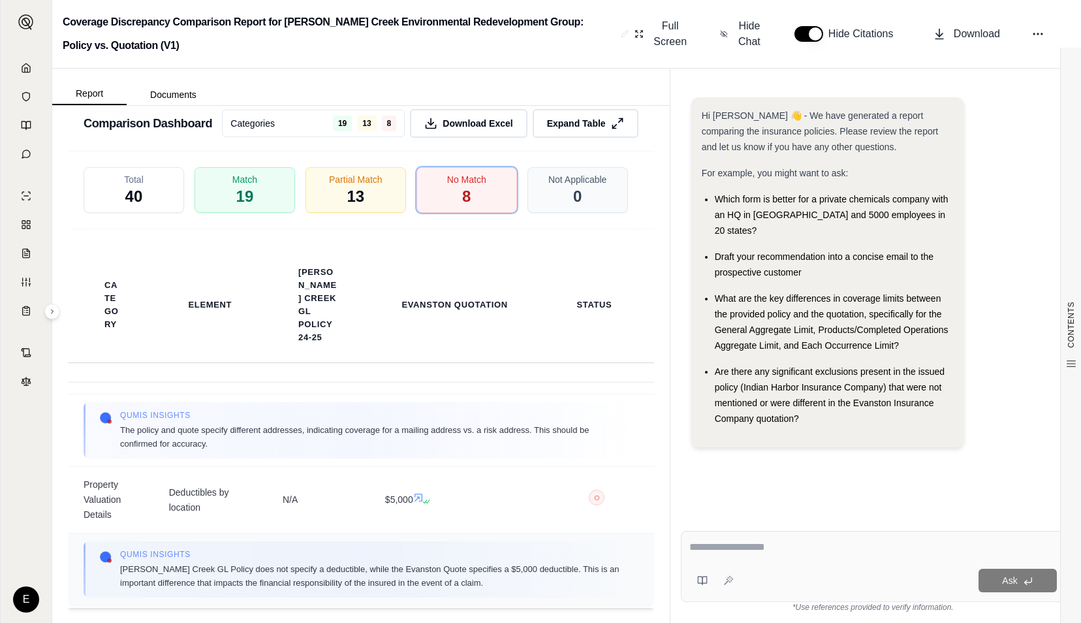
scroll to position [522, 0]
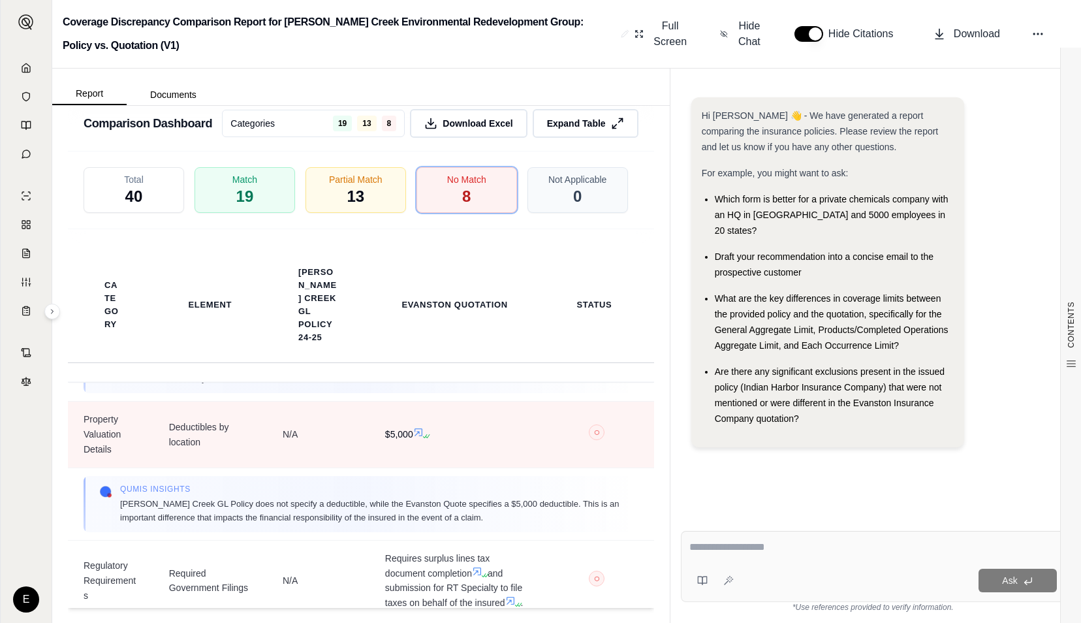
click at [409, 427] on span "$5,000" at bounding box center [454, 434] width 139 height 15
click at [413, 427] on icon at bounding box center [418, 432] width 10 height 10
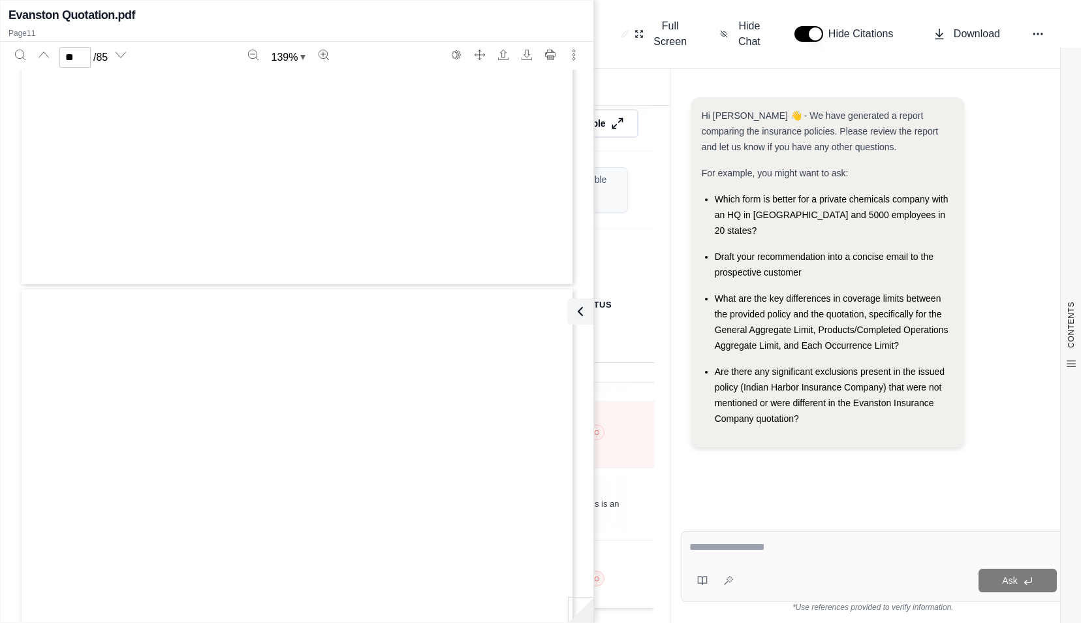
type input "**"
click at [628, 472] on td "Qumis INSIGHTS [PERSON_NAME] Creek GL Policy does not specify a deductible, whi…" at bounding box center [361, 503] width 586 height 72
click at [577, 309] on icon at bounding box center [580, 311] width 16 height 16
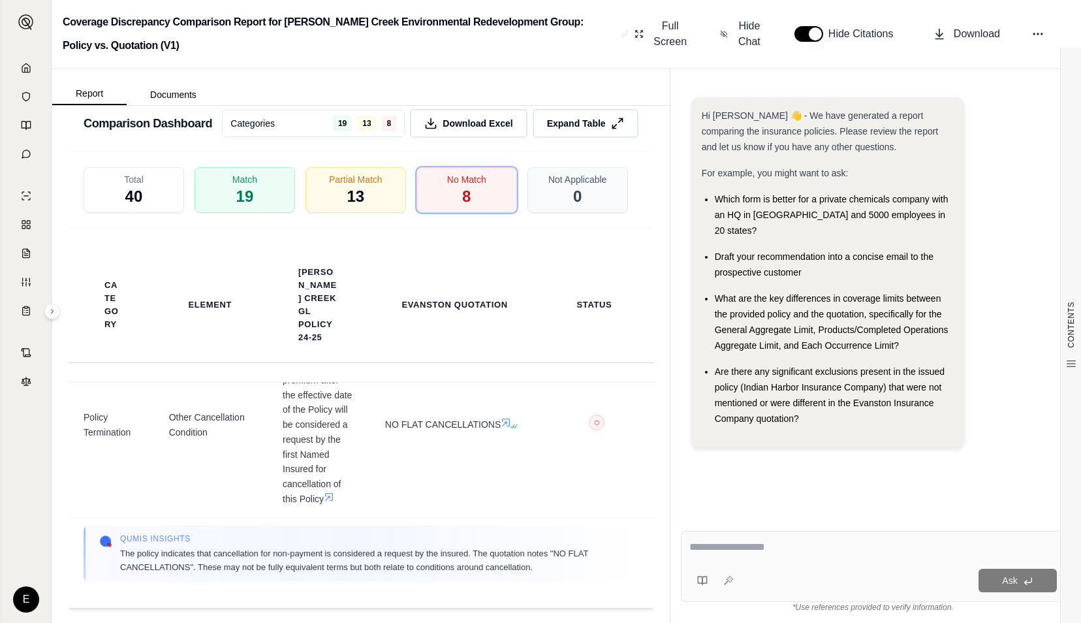
scroll to position [1291, 0]
